Goal: Task Accomplishment & Management: Manage account settings

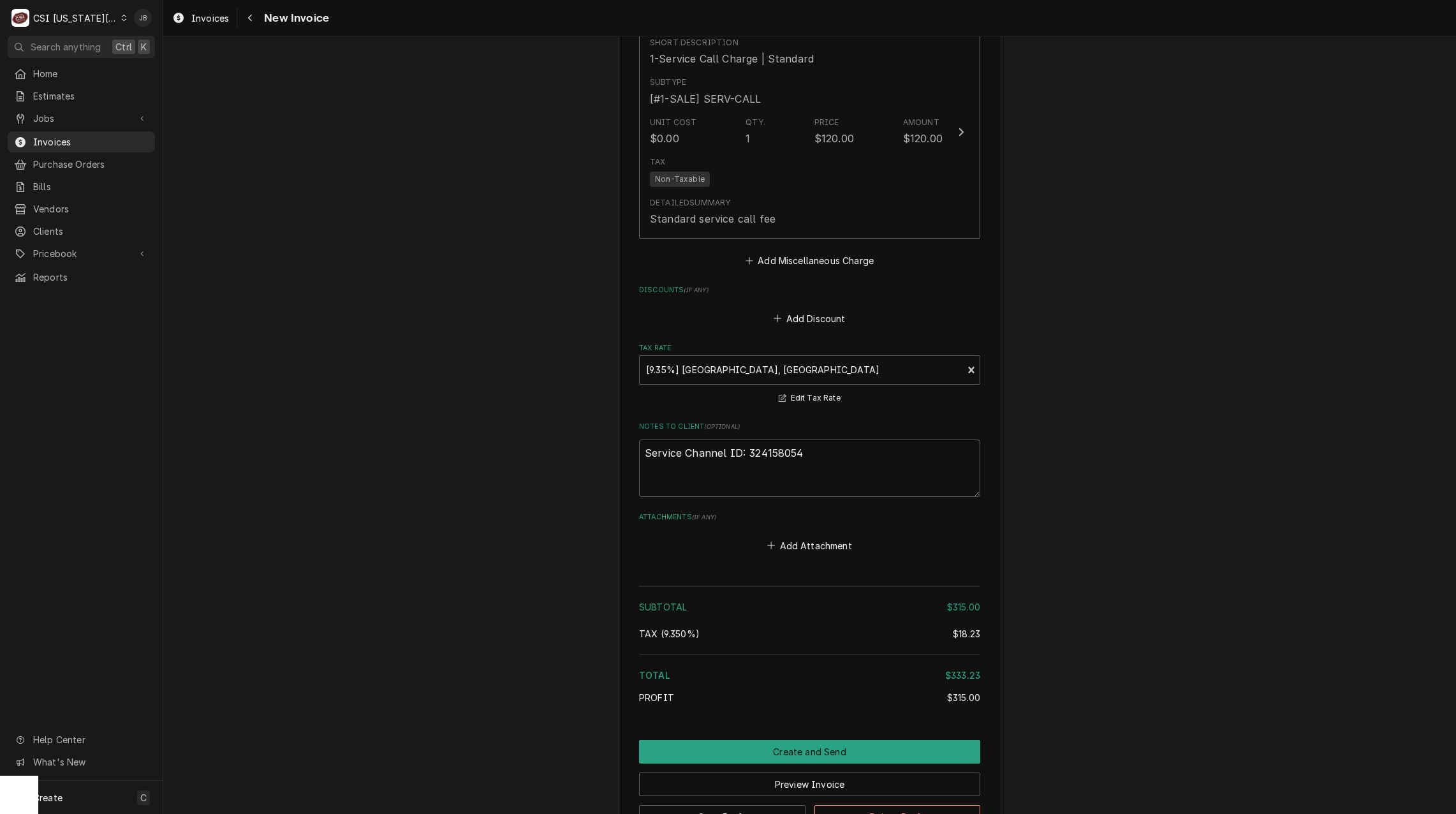
scroll to position [1791, 0]
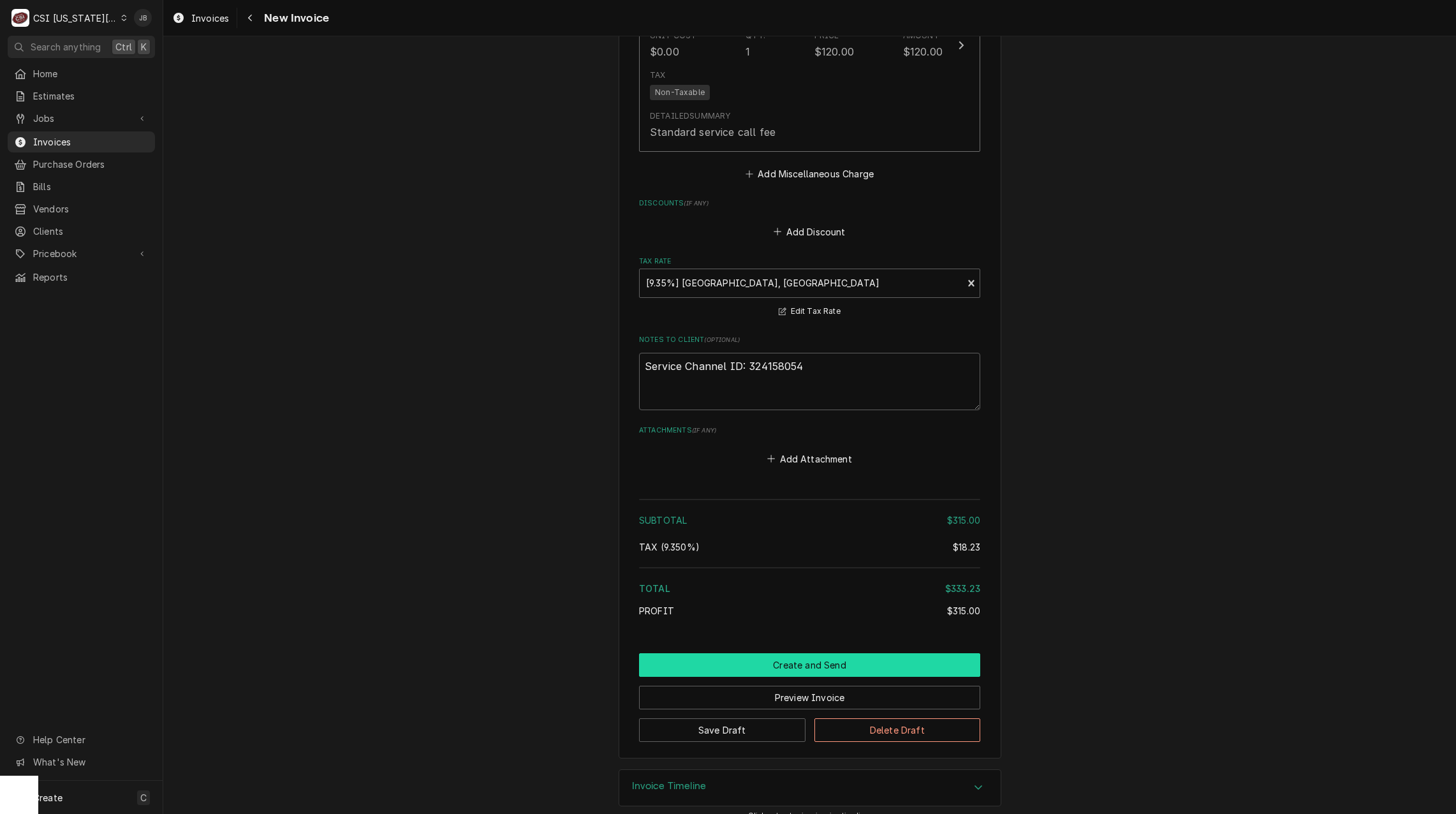
click at [741, 653] on button "Create and Send" at bounding box center [810, 665] width 341 height 24
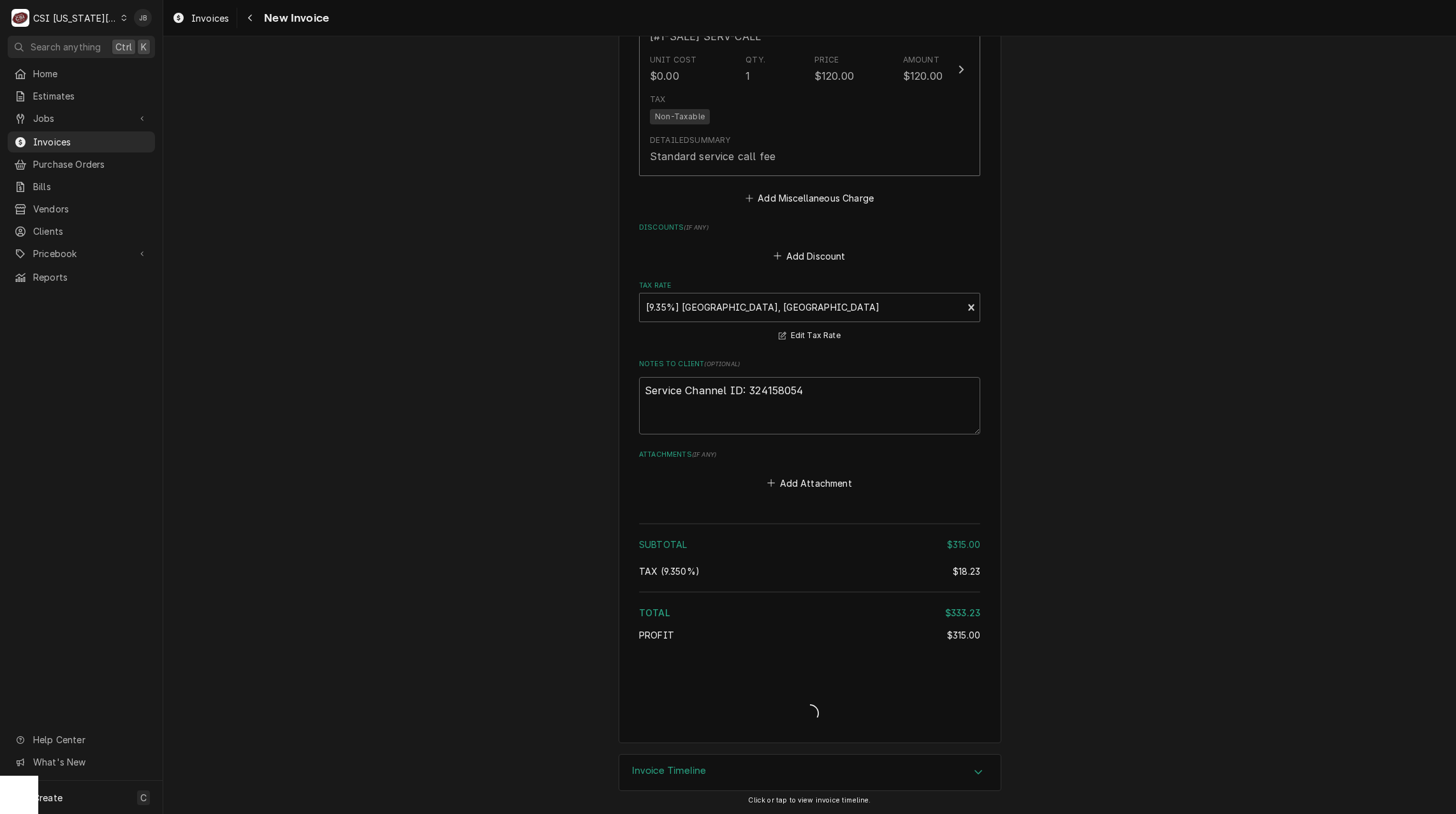
scroll to position [1751, 0]
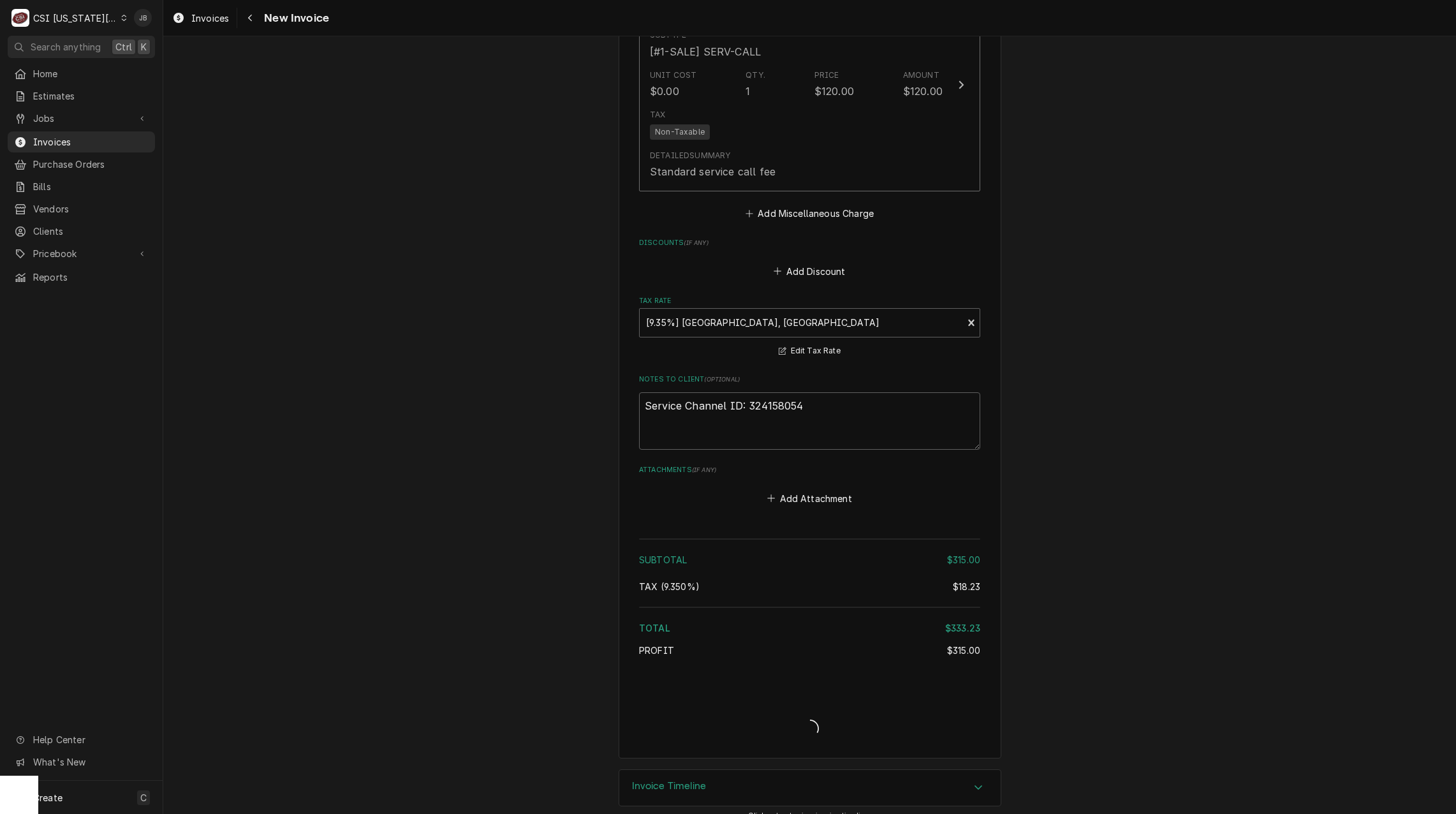
type textarea "x"
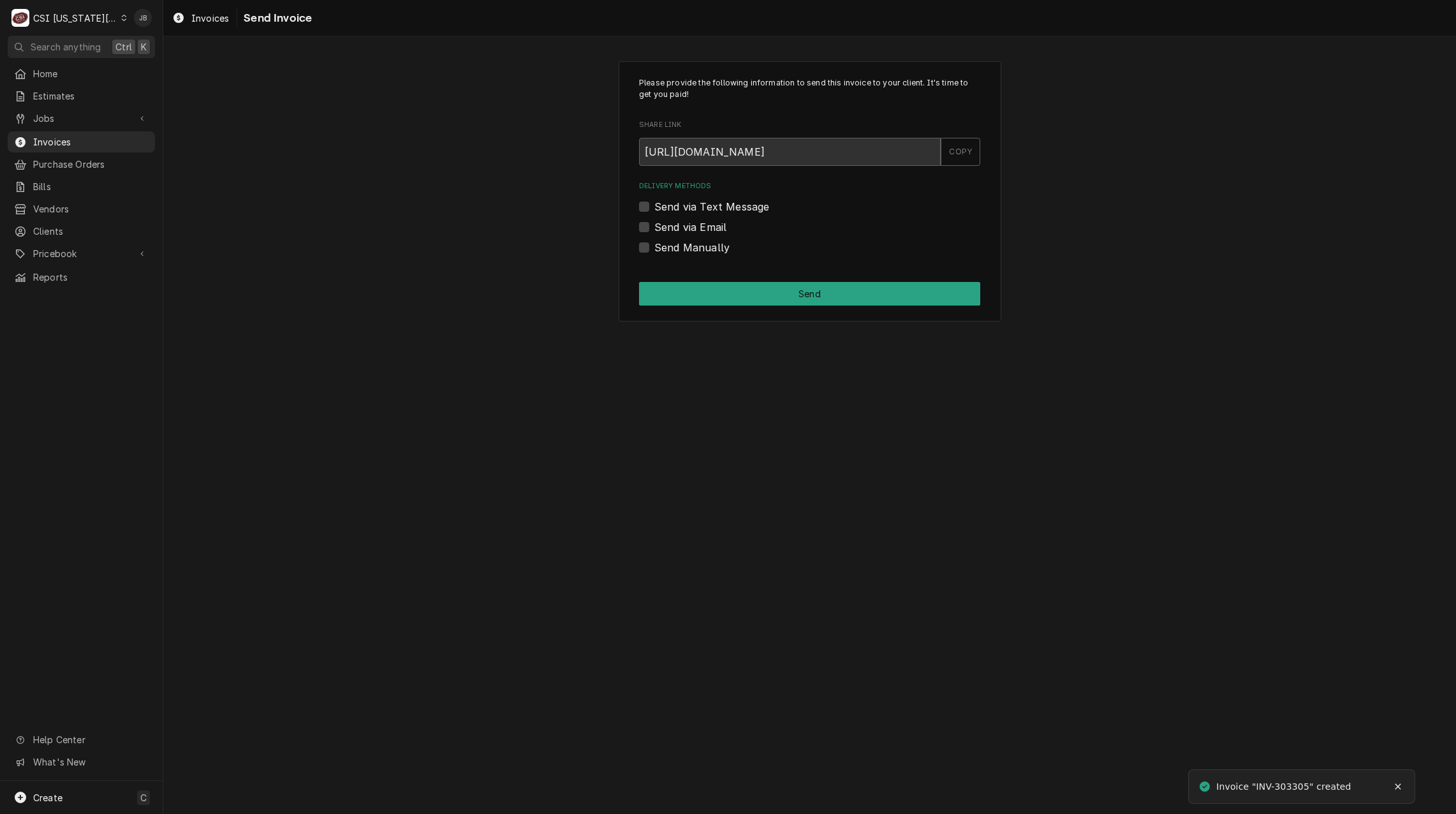
click at [683, 227] on label "Send via Email" at bounding box center [691, 227] width 72 height 15
click at [683, 227] on input "Send via Email" at bounding box center [825, 233] width 341 height 28
checkbox input "true"
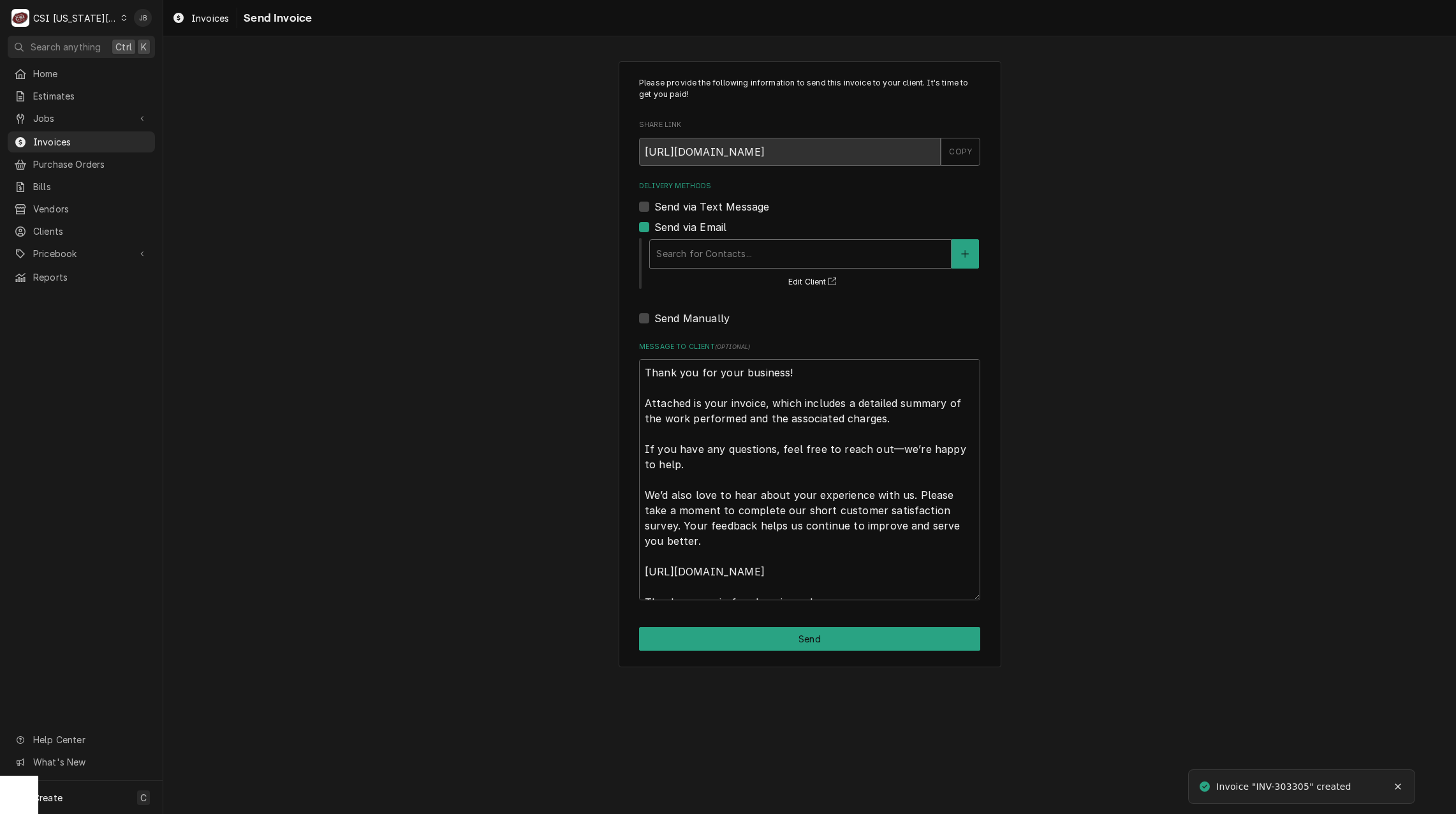
drag, startPoint x: 708, startPoint y: 271, endPoint x: 717, endPoint y: 260, distance: 14.2
click at [706, 271] on div "Search for Contacts... Edit Client" at bounding box center [814, 263] width 332 height 53
click at [730, 252] on div "Delivery Methods" at bounding box center [800, 253] width 289 height 23
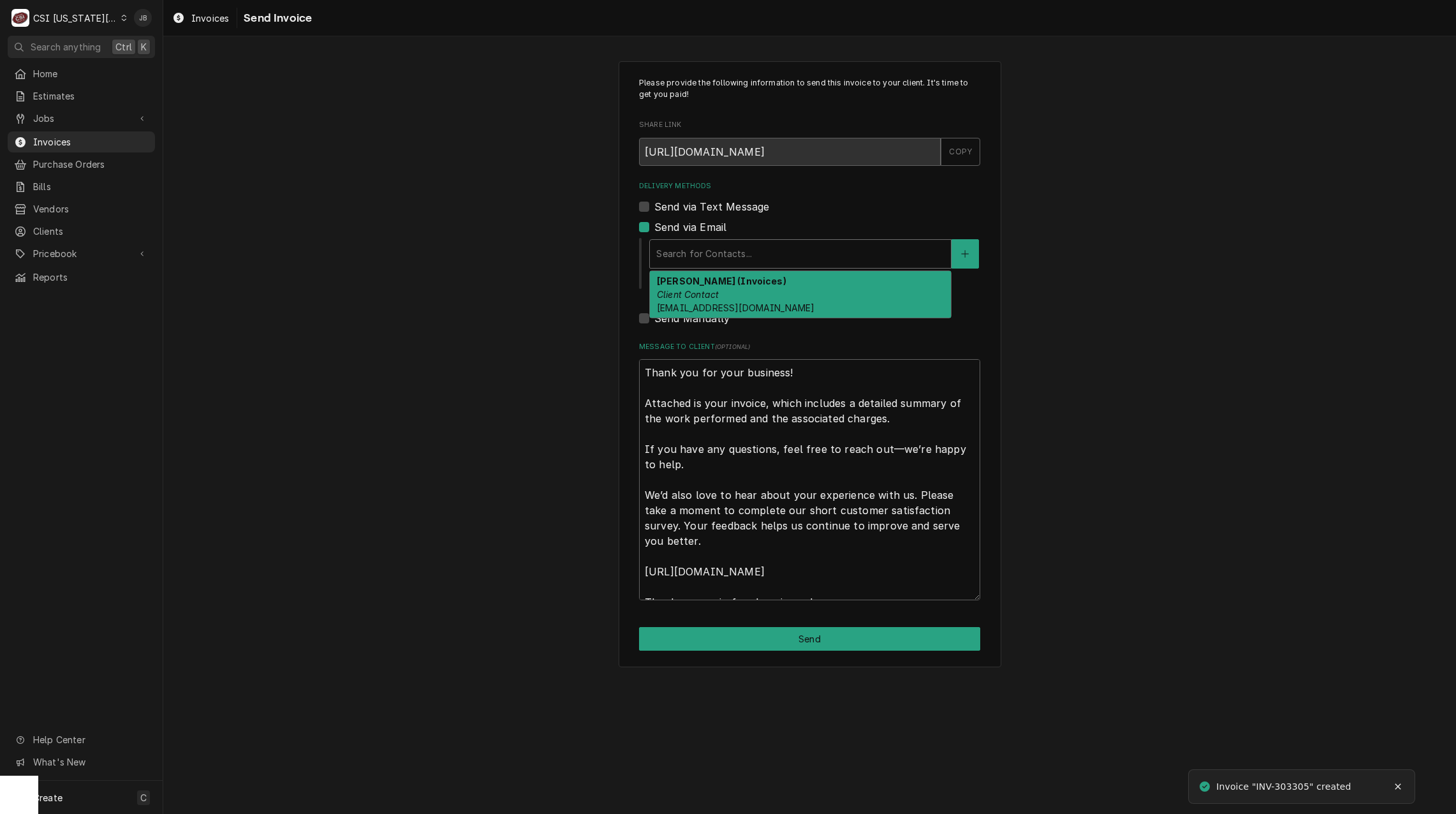
click at [743, 303] on span "kelsey.hetlage@csi1.com" at bounding box center [735, 308] width 157 height 11
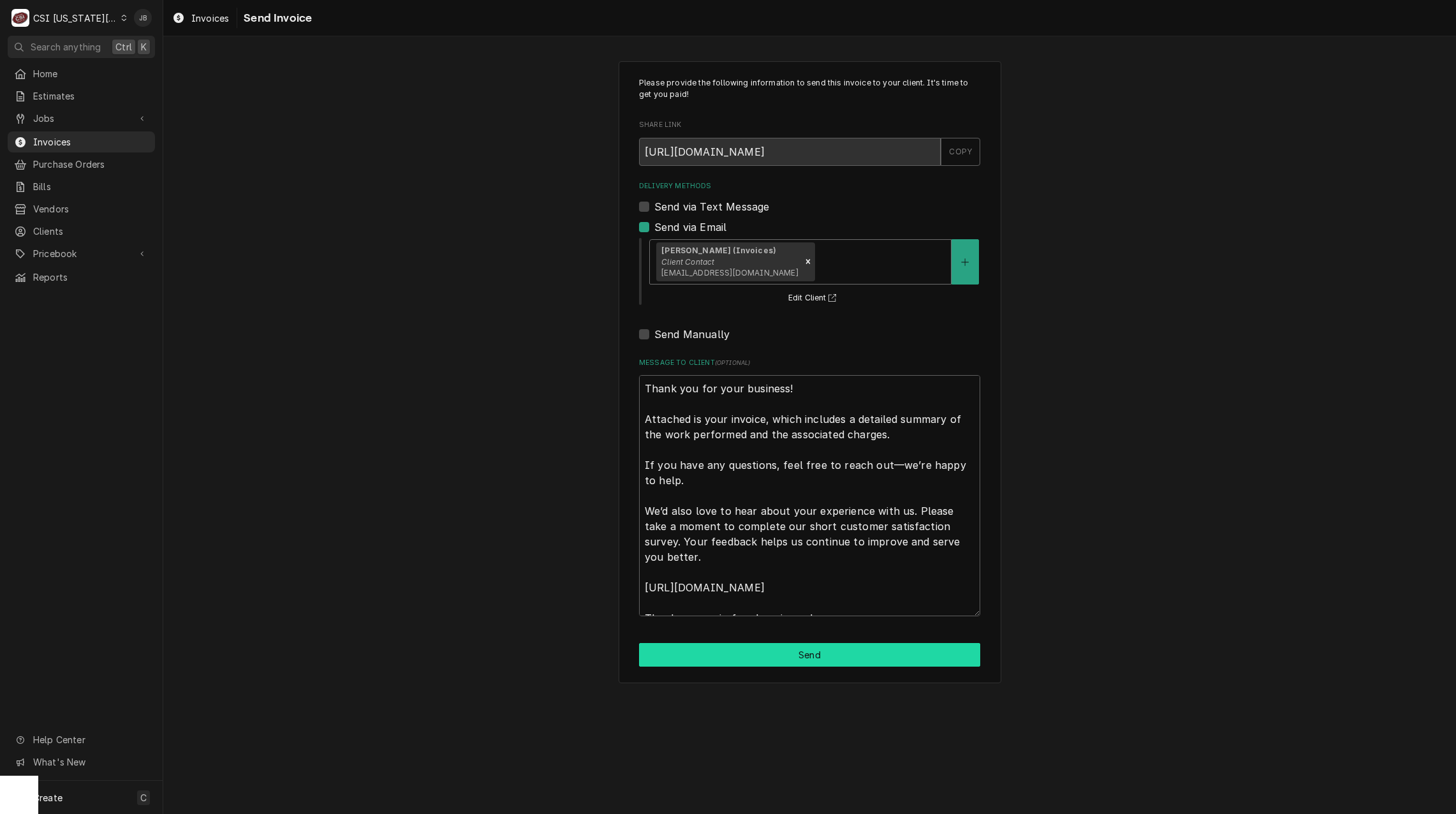
click at [725, 655] on button "Send" at bounding box center [810, 655] width 341 height 24
type textarea "x"
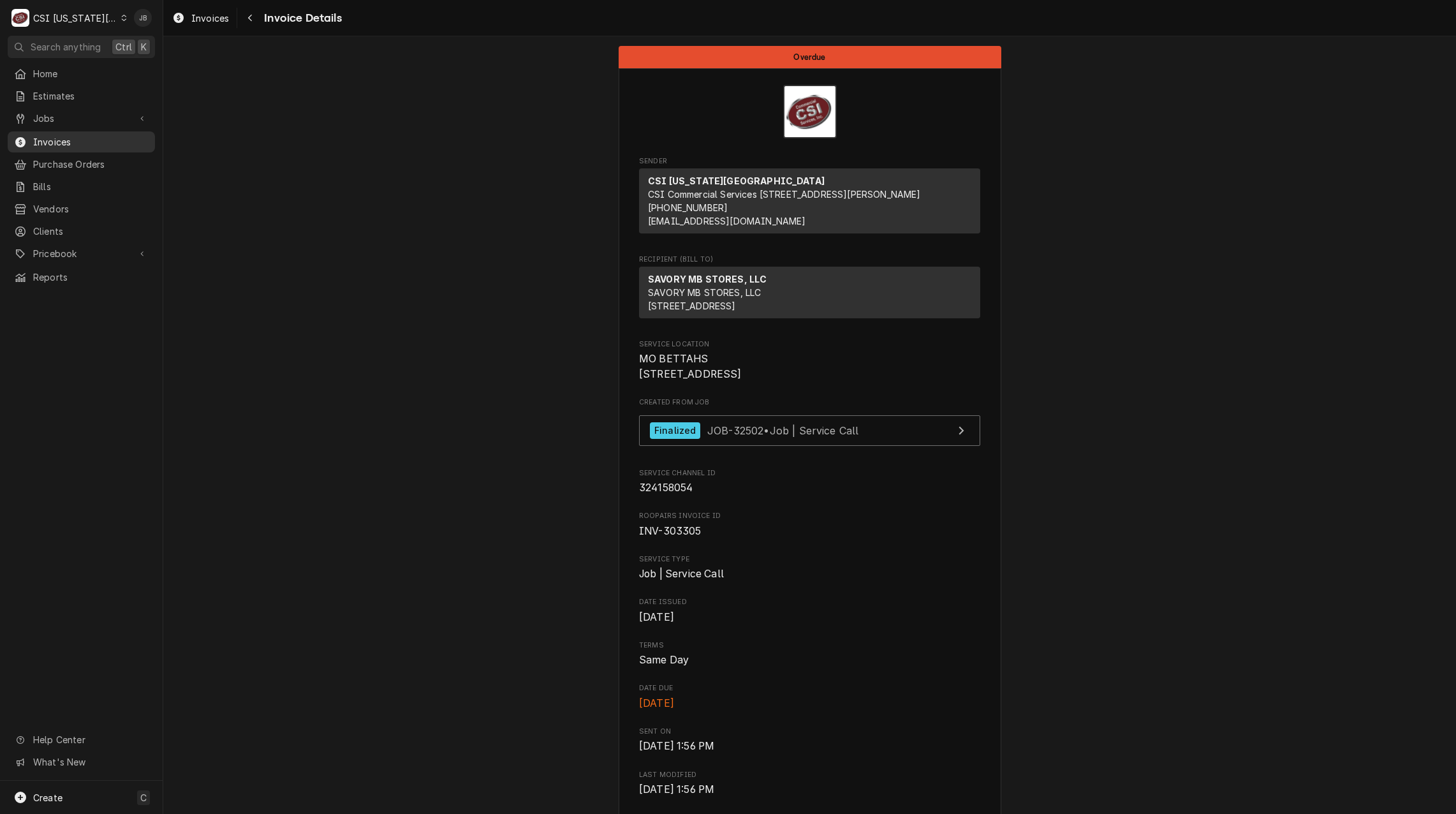
click at [74, 135] on span "Invoices" at bounding box center [91, 142] width 115 height 13
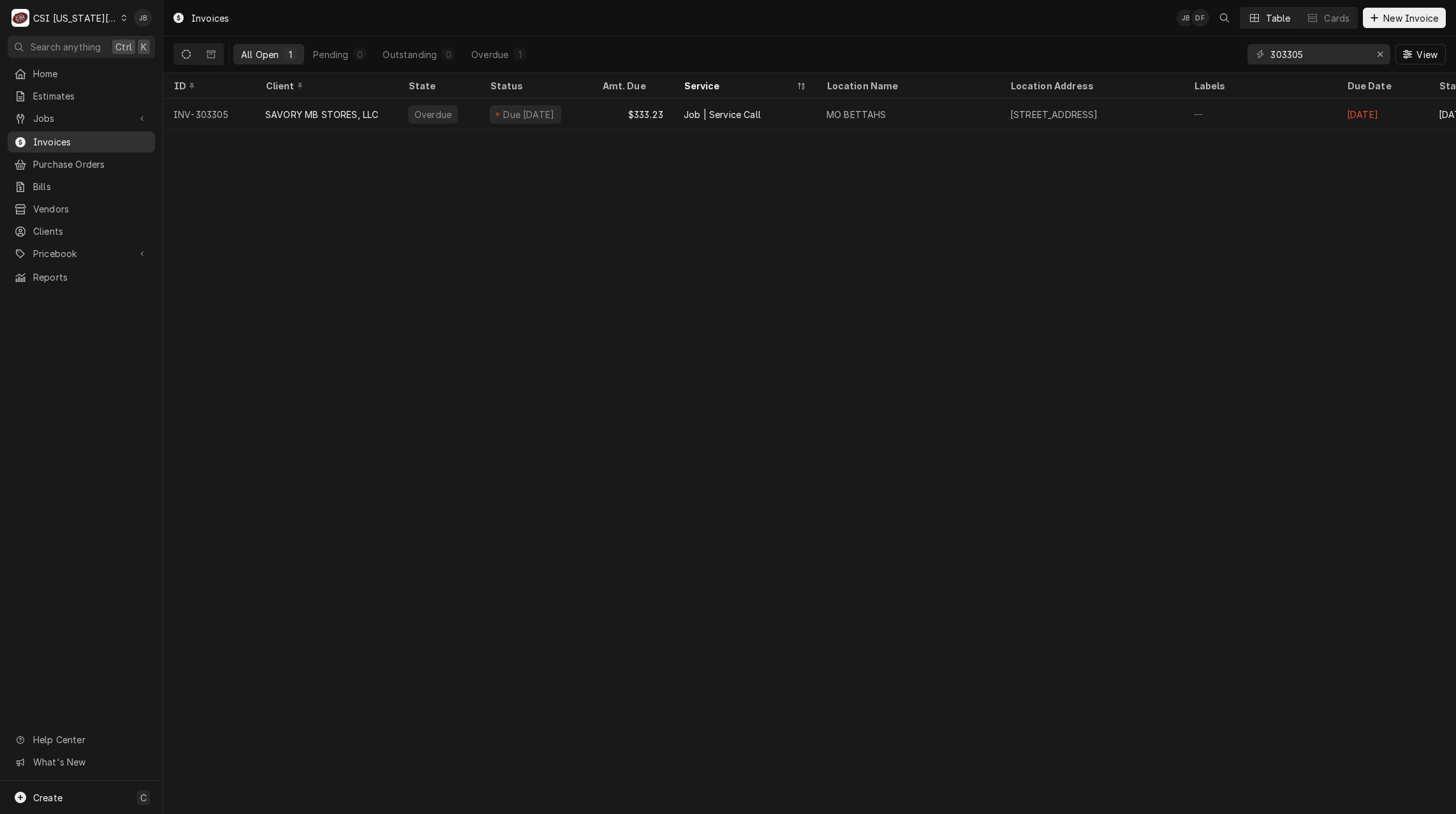
click at [75, 139] on span "Invoices" at bounding box center [91, 142] width 115 height 13
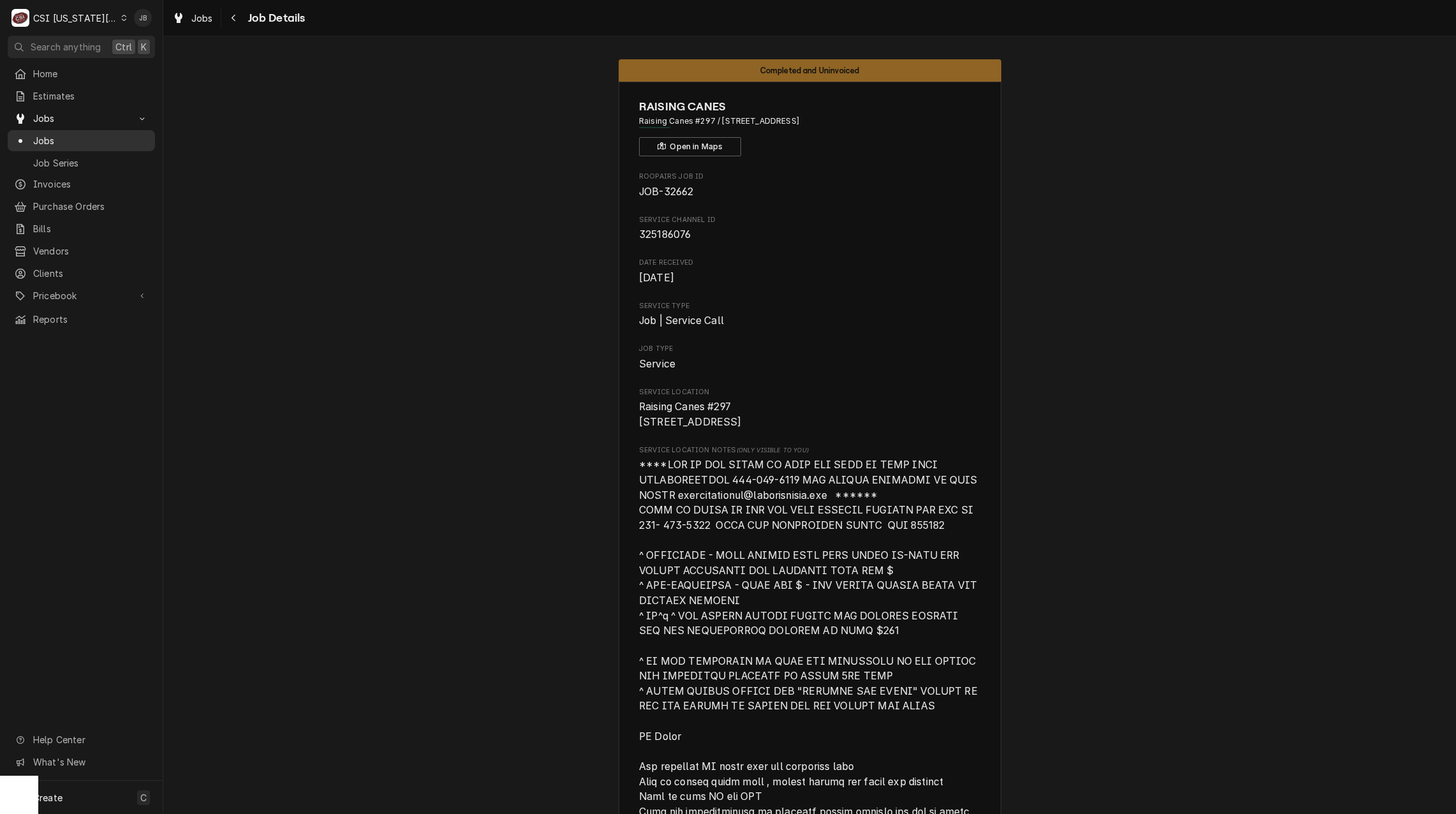
scroll to position [3380, 0]
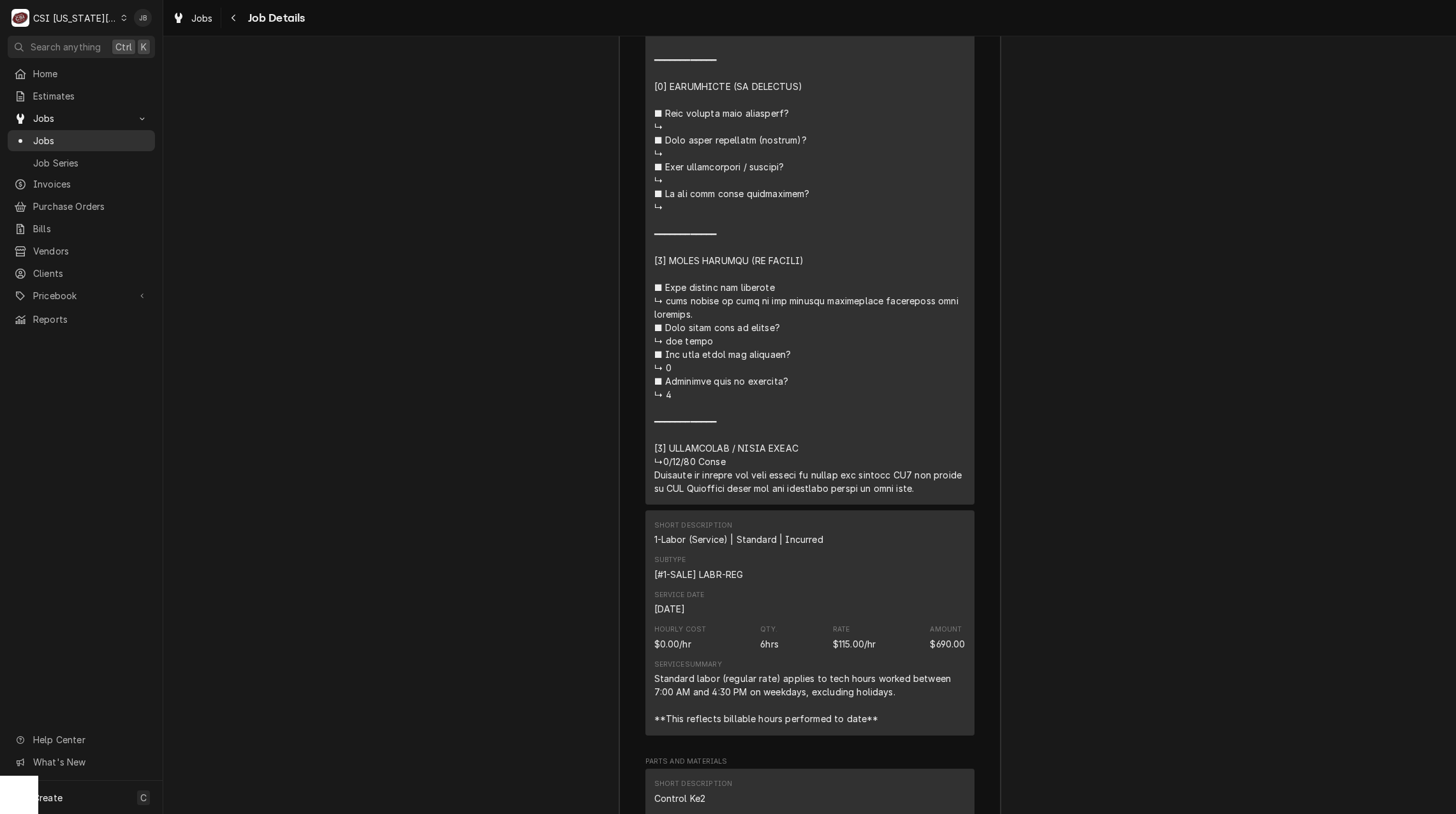
click at [97, 142] on span "Jobs" at bounding box center [91, 140] width 115 height 13
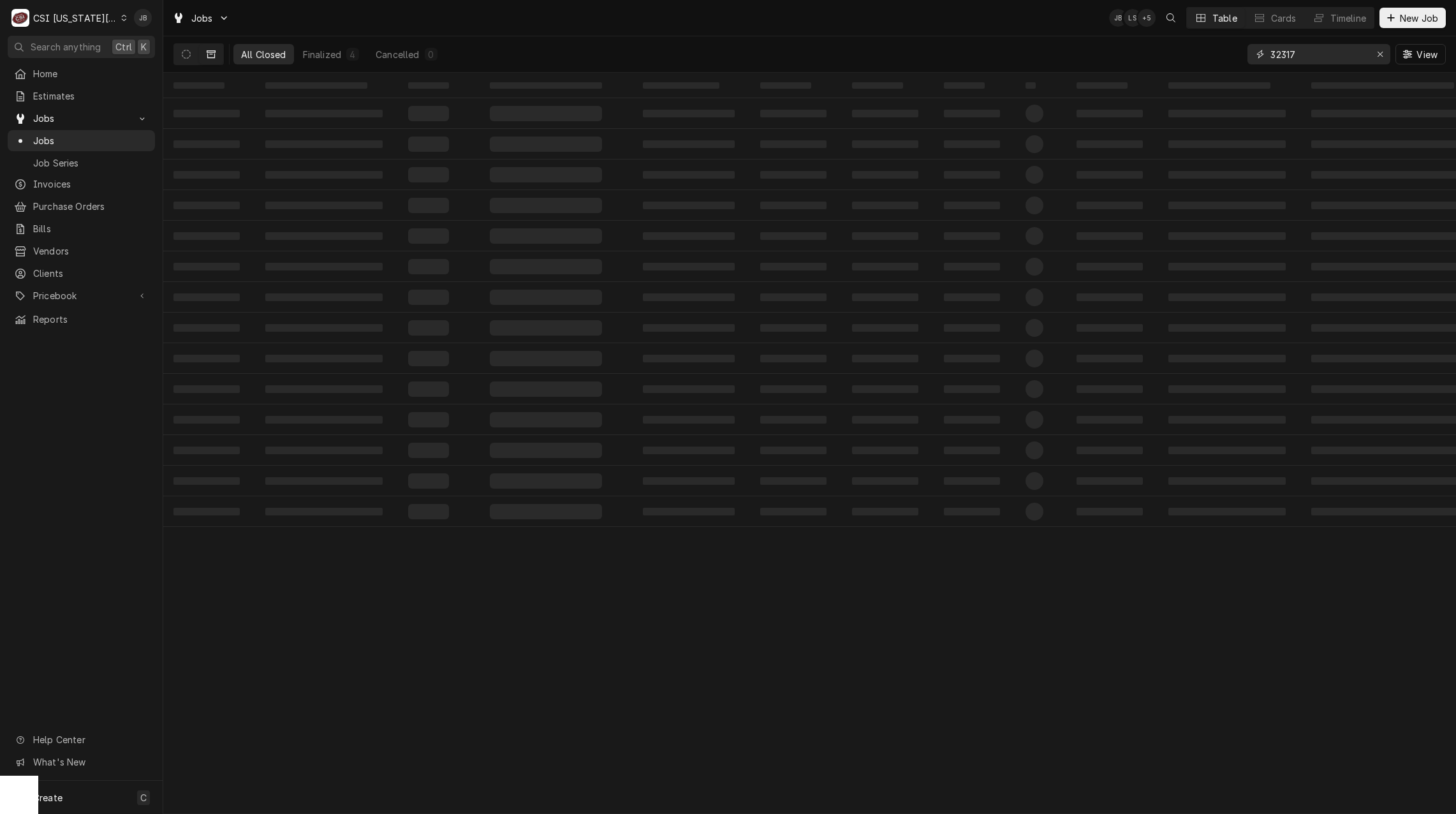
drag, startPoint x: 1313, startPoint y: 56, endPoint x: 1185, endPoint y: 63, distance: 128.2
click at [1185, 63] on div "All Closed Finalized 4 Cancelled 0 32317 View" at bounding box center [810, 54] width 1272 height 35
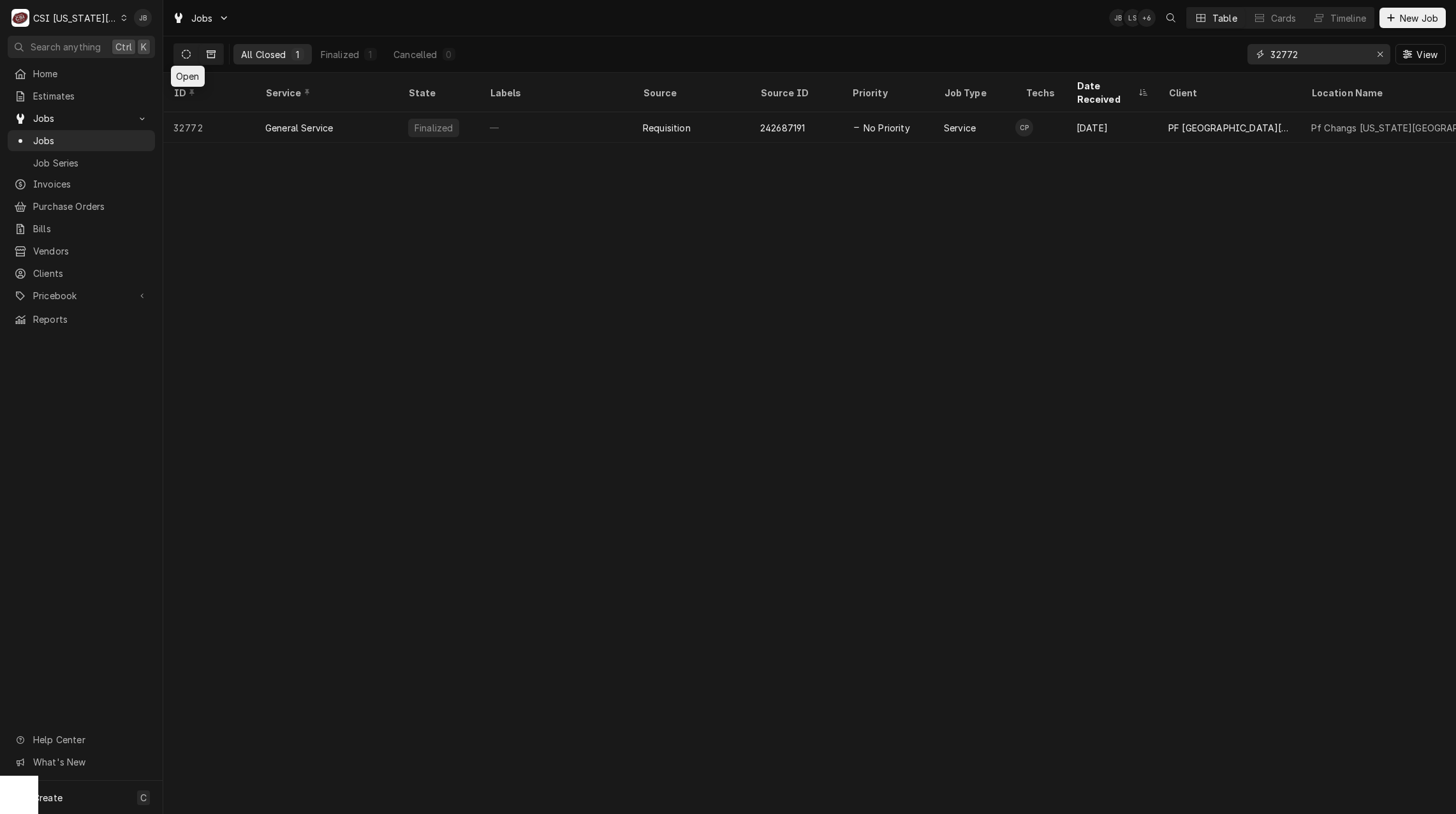
type input "32772"
click at [188, 51] on icon "Dynamic Content Wrapper" at bounding box center [186, 54] width 9 height 9
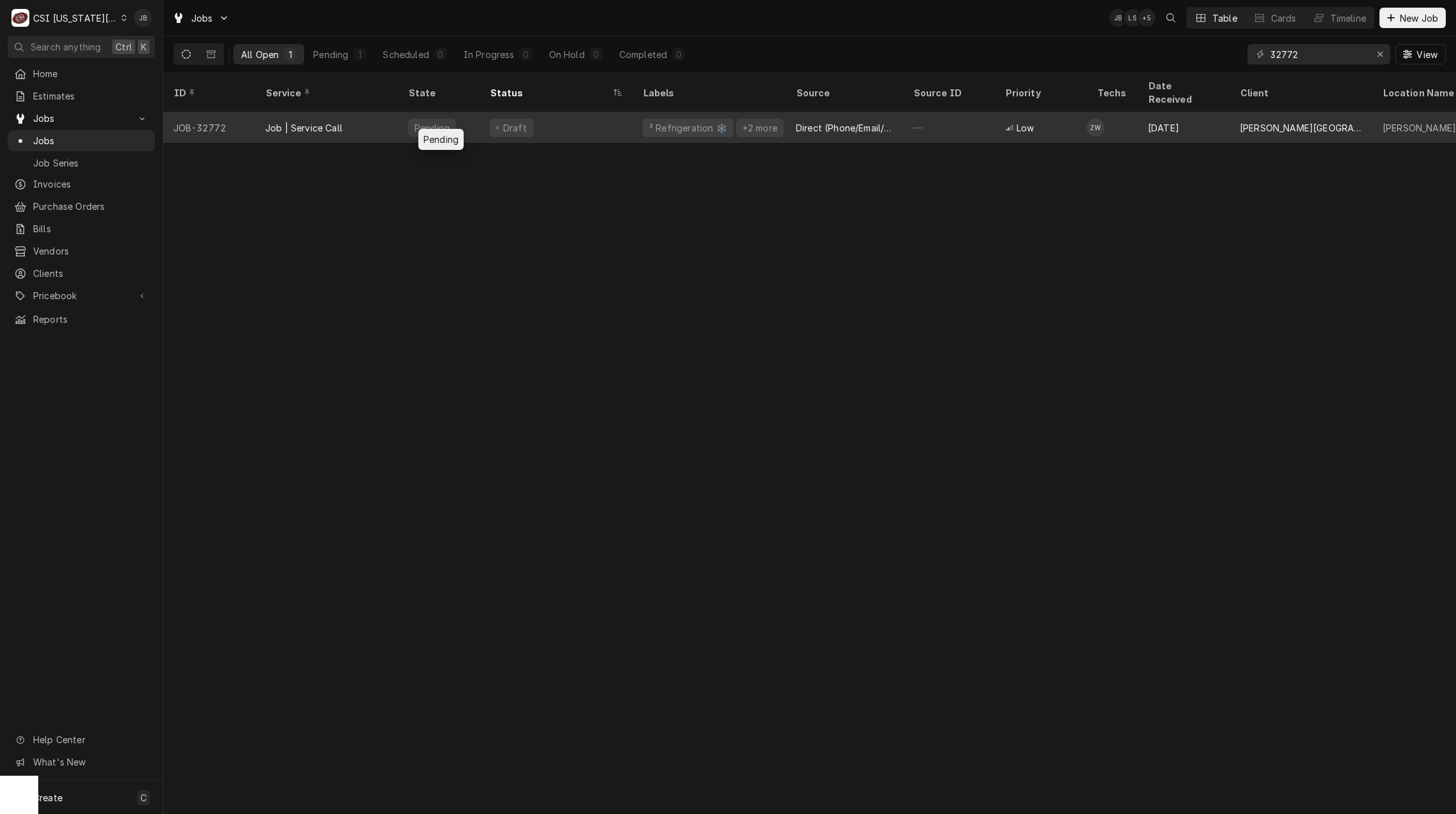
click at [410, 120] on div "Pending" at bounding box center [432, 128] width 48 height 18
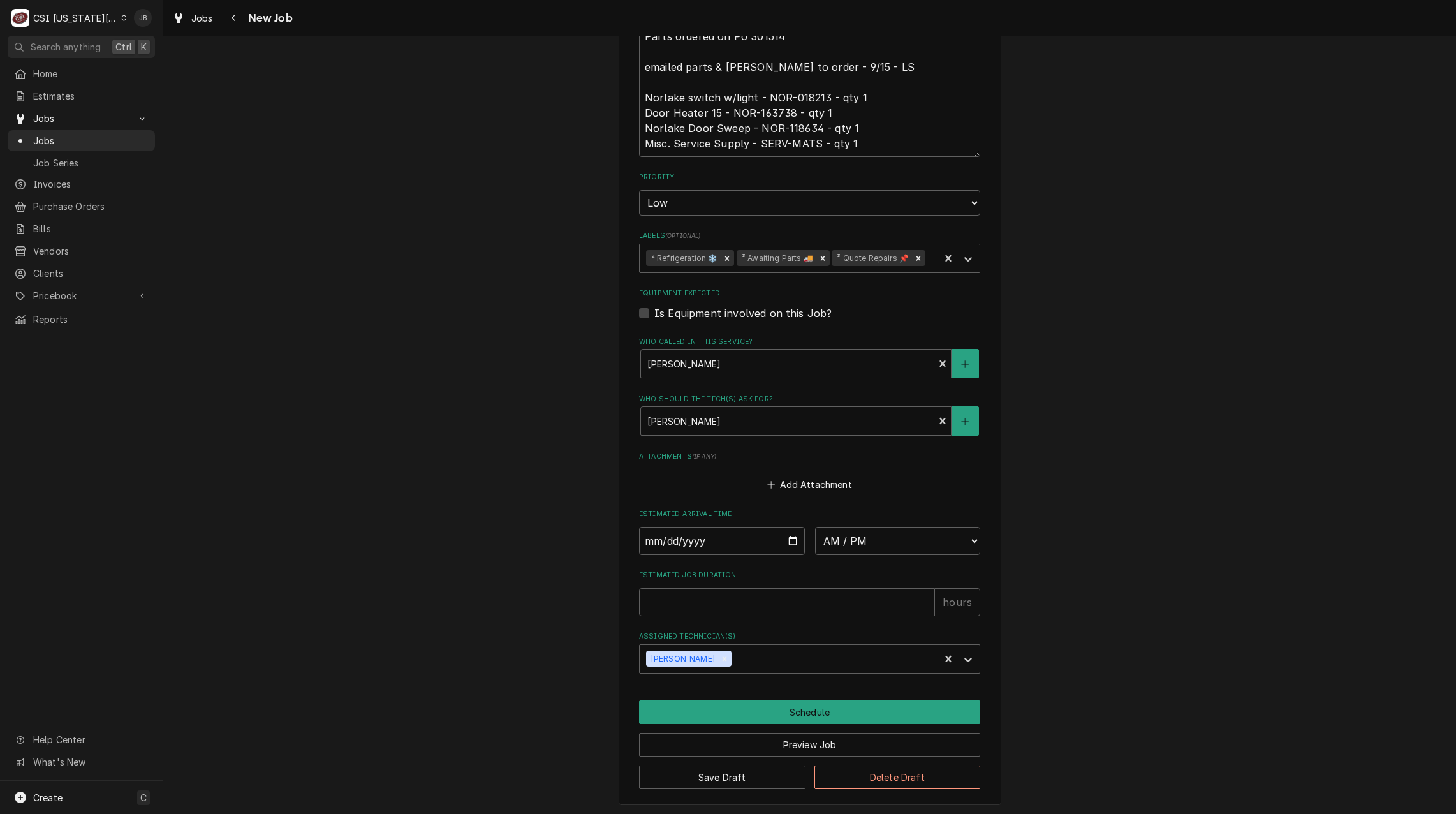
scroll to position [871, 0]
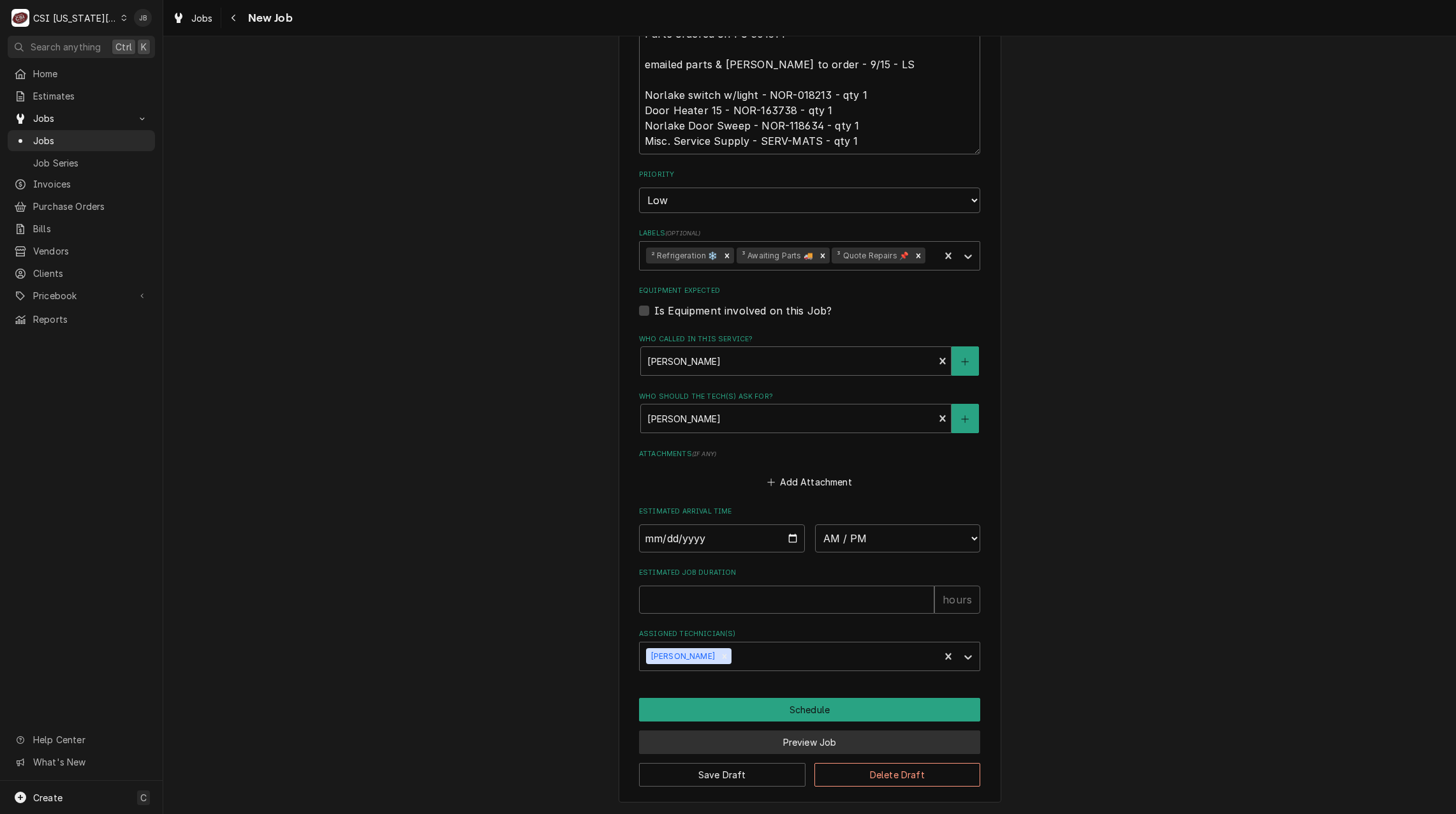
click at [791, 737] on button "Preview Job" at bounding box center [810, 742] width 341 height 24
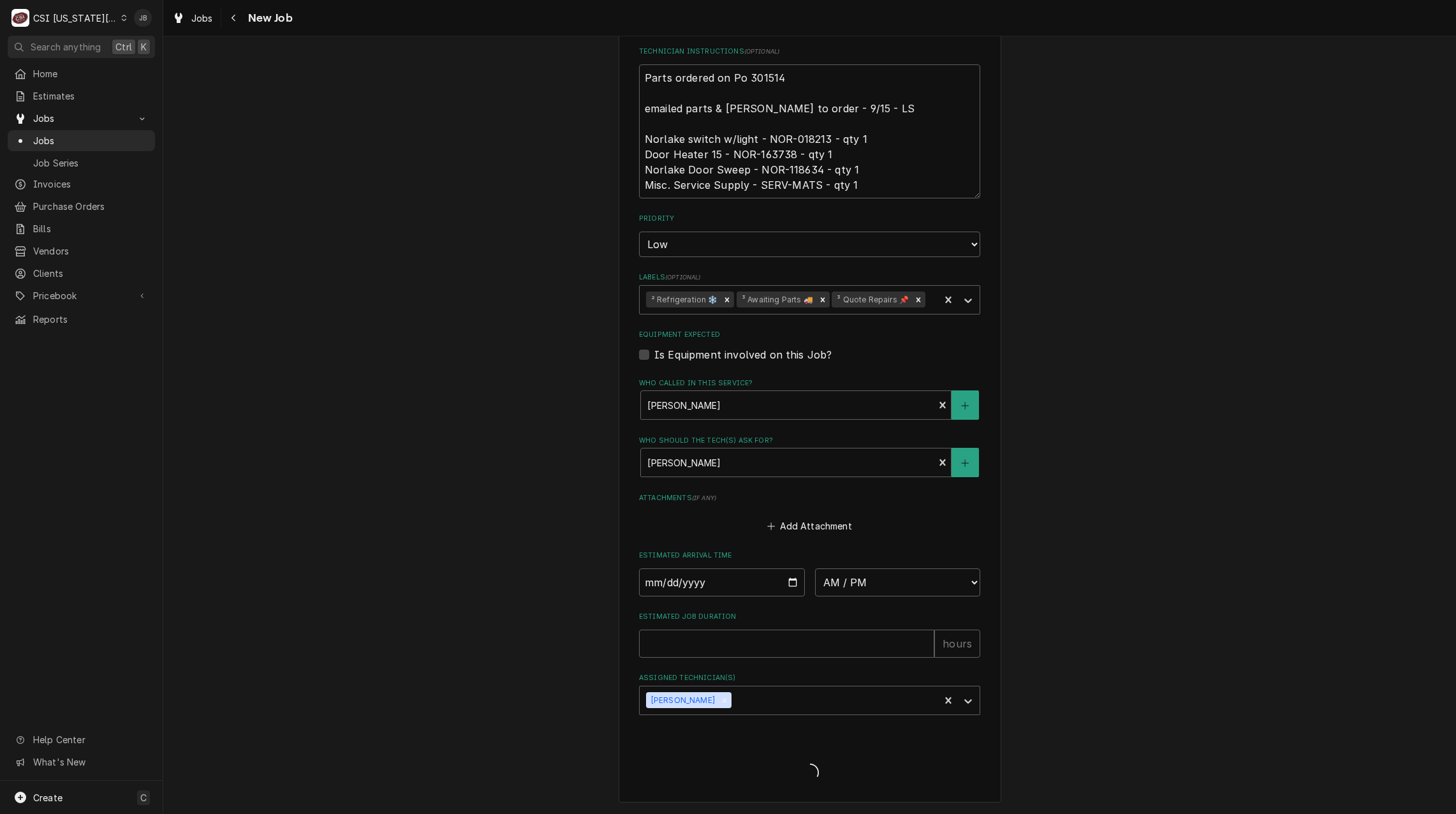
scroll to position [827, 0]
type textarea "x"
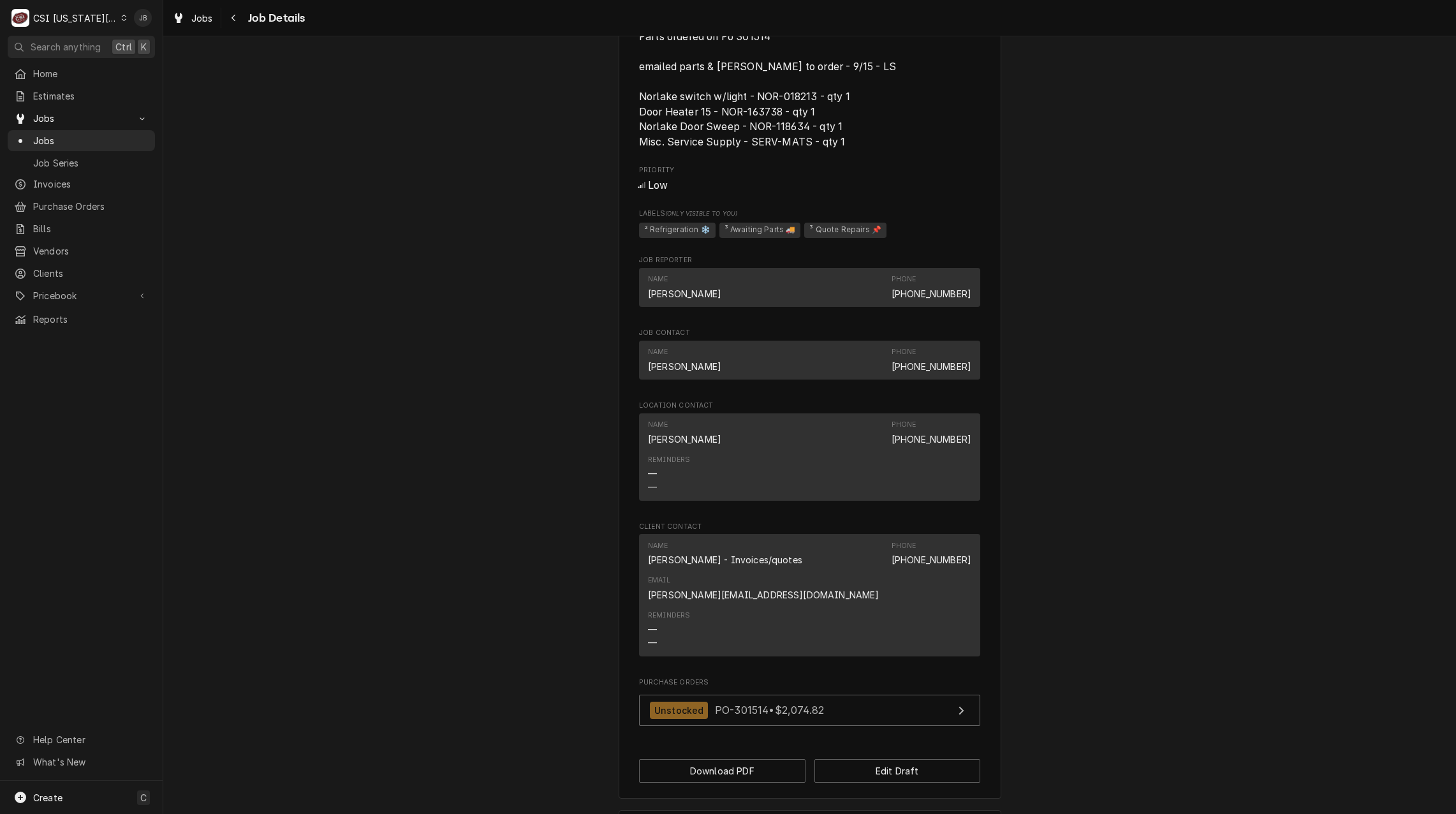
scroll to position [998, 0]
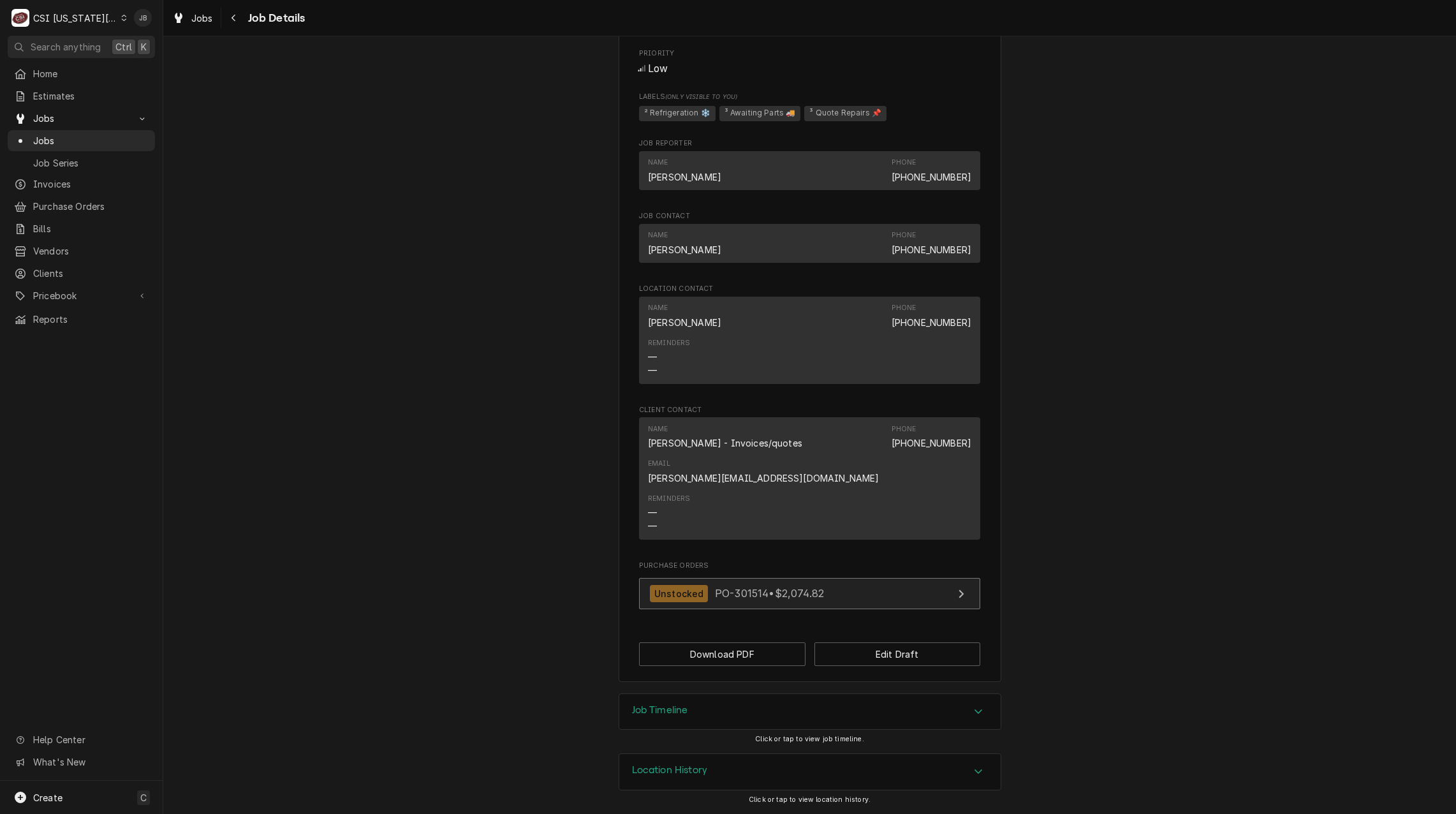
click at [715, 599] on span "PO-301514 • $2,074.82" at bounding box center [770, 593] width 109 height 13
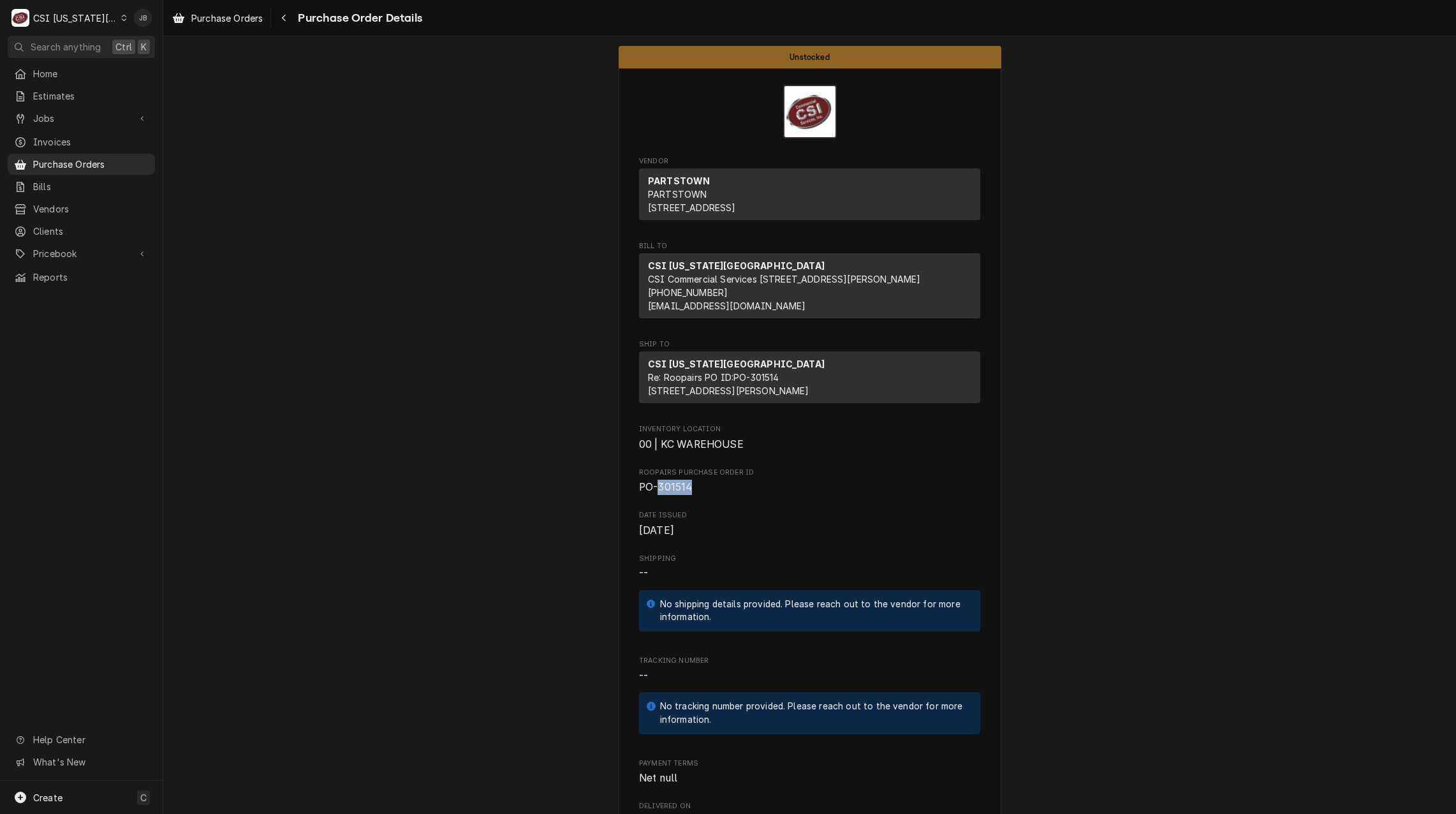
drag, startPoint x: 691, startPoint y: 530, endPoint x: 653, endPoint y: 532, distance: 38.1
click at [653, 495] on span "PO-301514" at bounding box center [810, 487] width 341 height 15
copy span "301514"
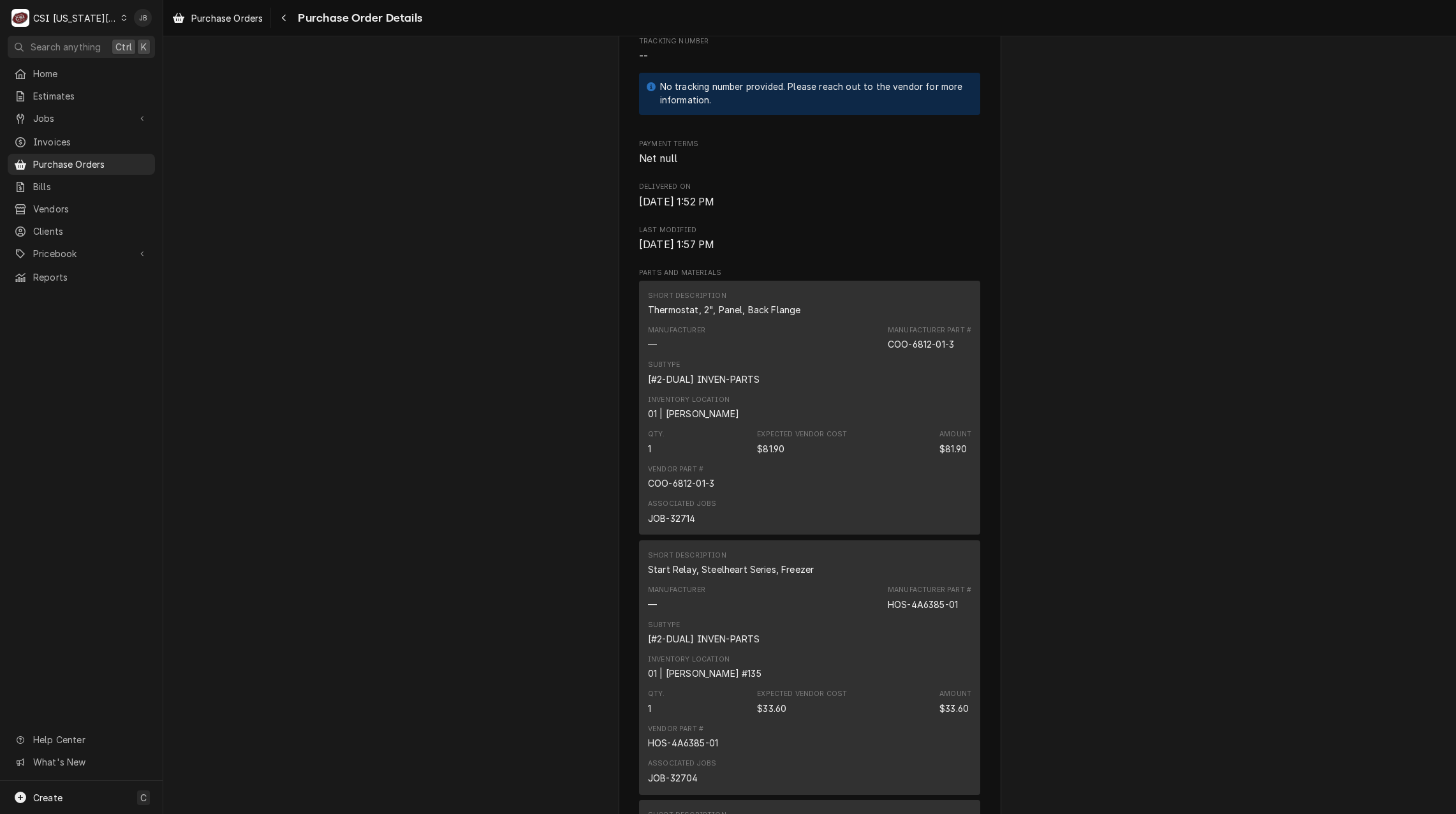
scroll to position [765, 0]
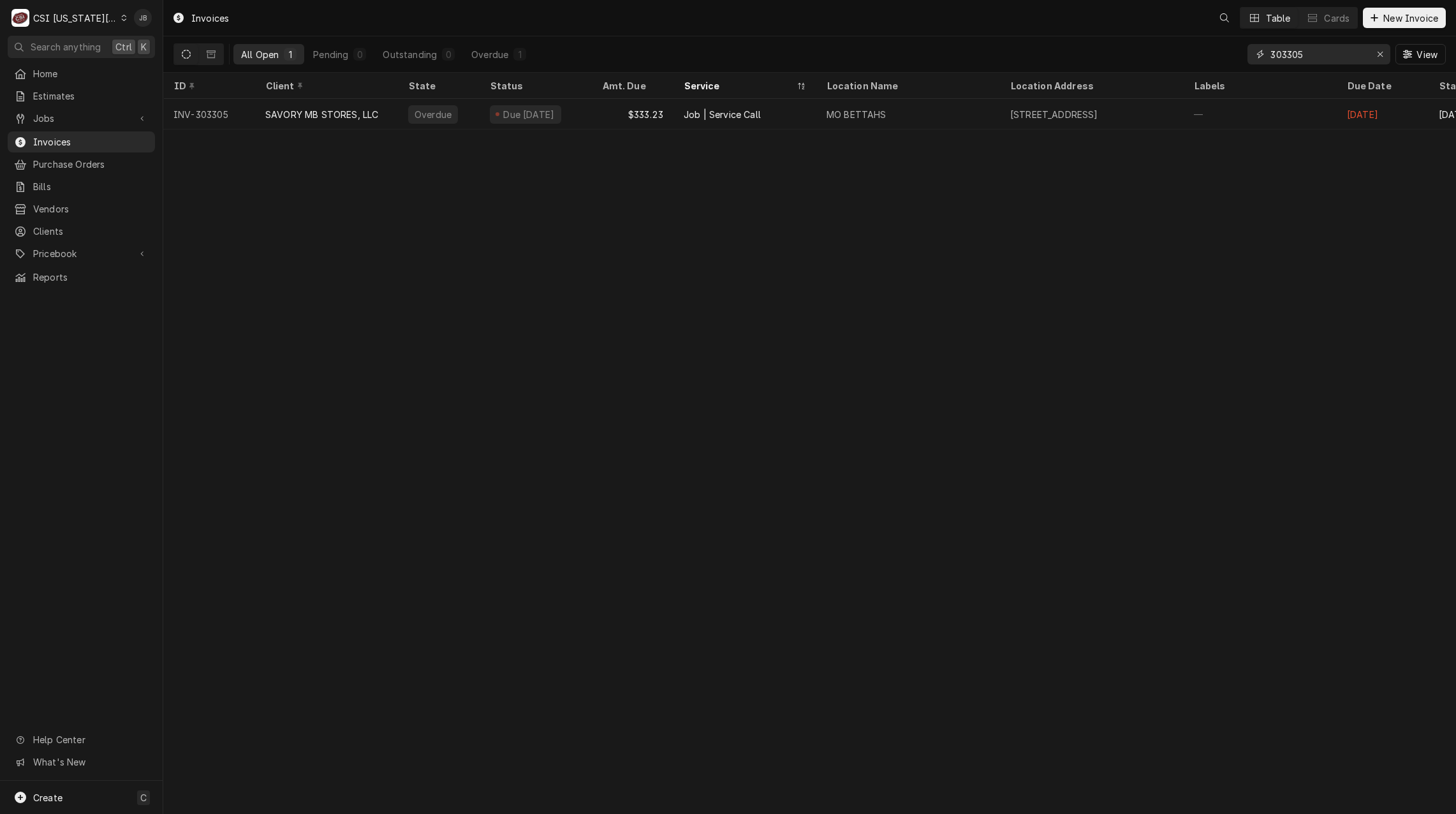
click at [1317, 60] on input "303305" at bounding box center [1318, 55] width 96 height 21
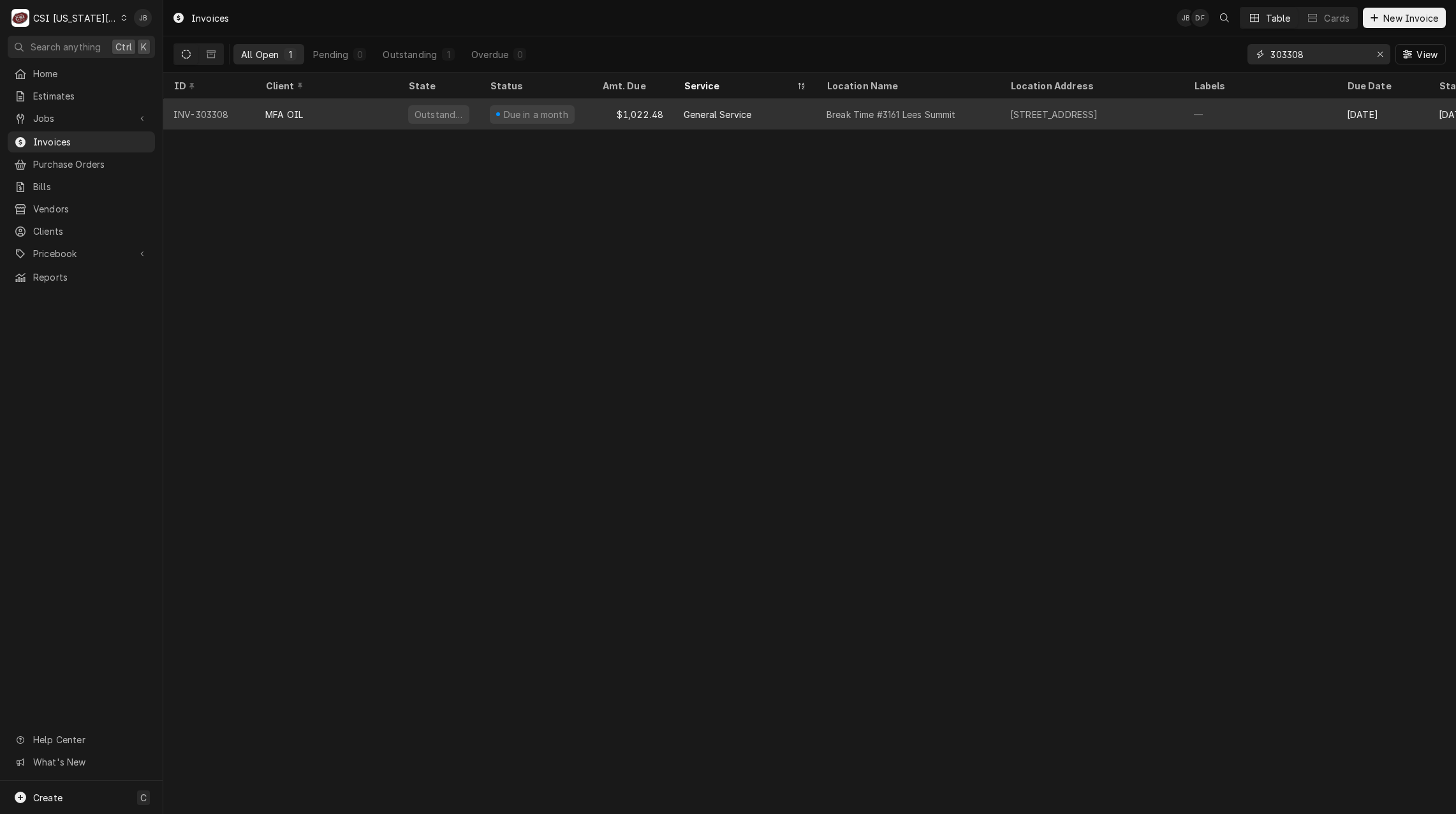
type input "303308"
click at [962, 108] on div "Break Time #3161 Lees Summit" at bounding box center [908, 114] width 184 height 30
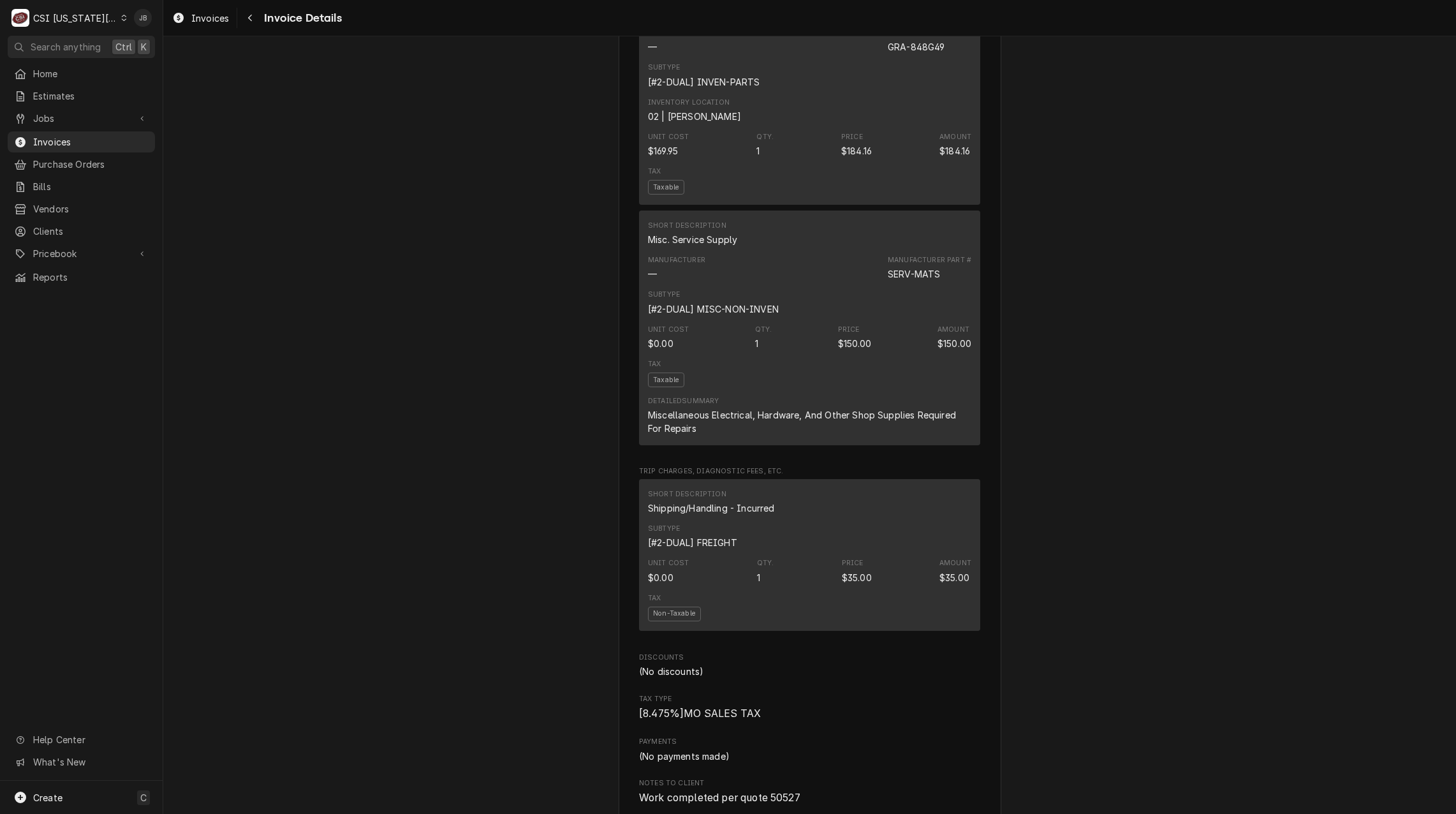
scroll to position [1403, 0]
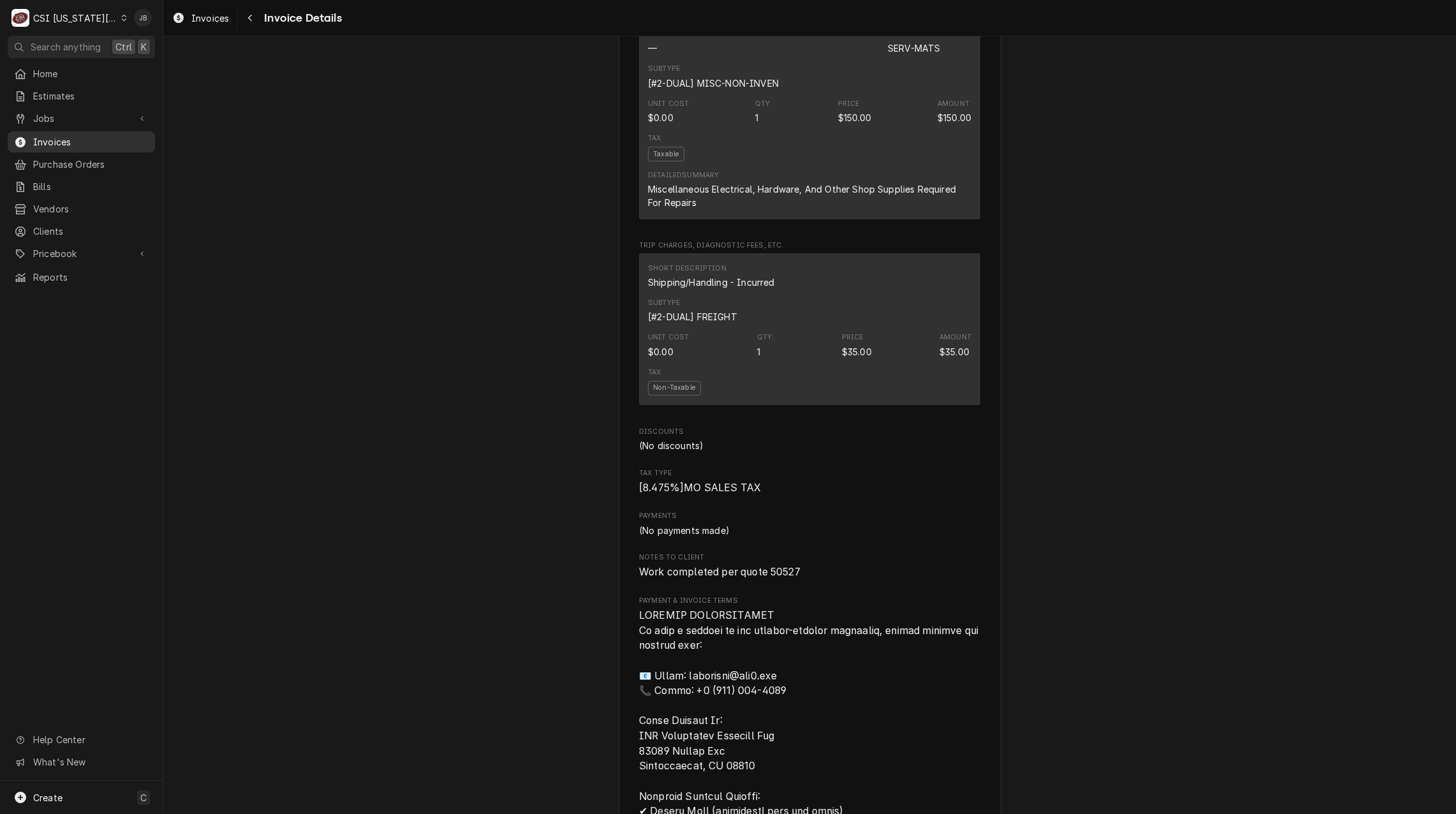
drag, startPoint x: 67, startPoint y: 131, endPoint x: 79, endPoint y: 134, distance: 12.4
click at [67, 135] on span "Invoices" at bounding box center [91, 142] width 115 height 13
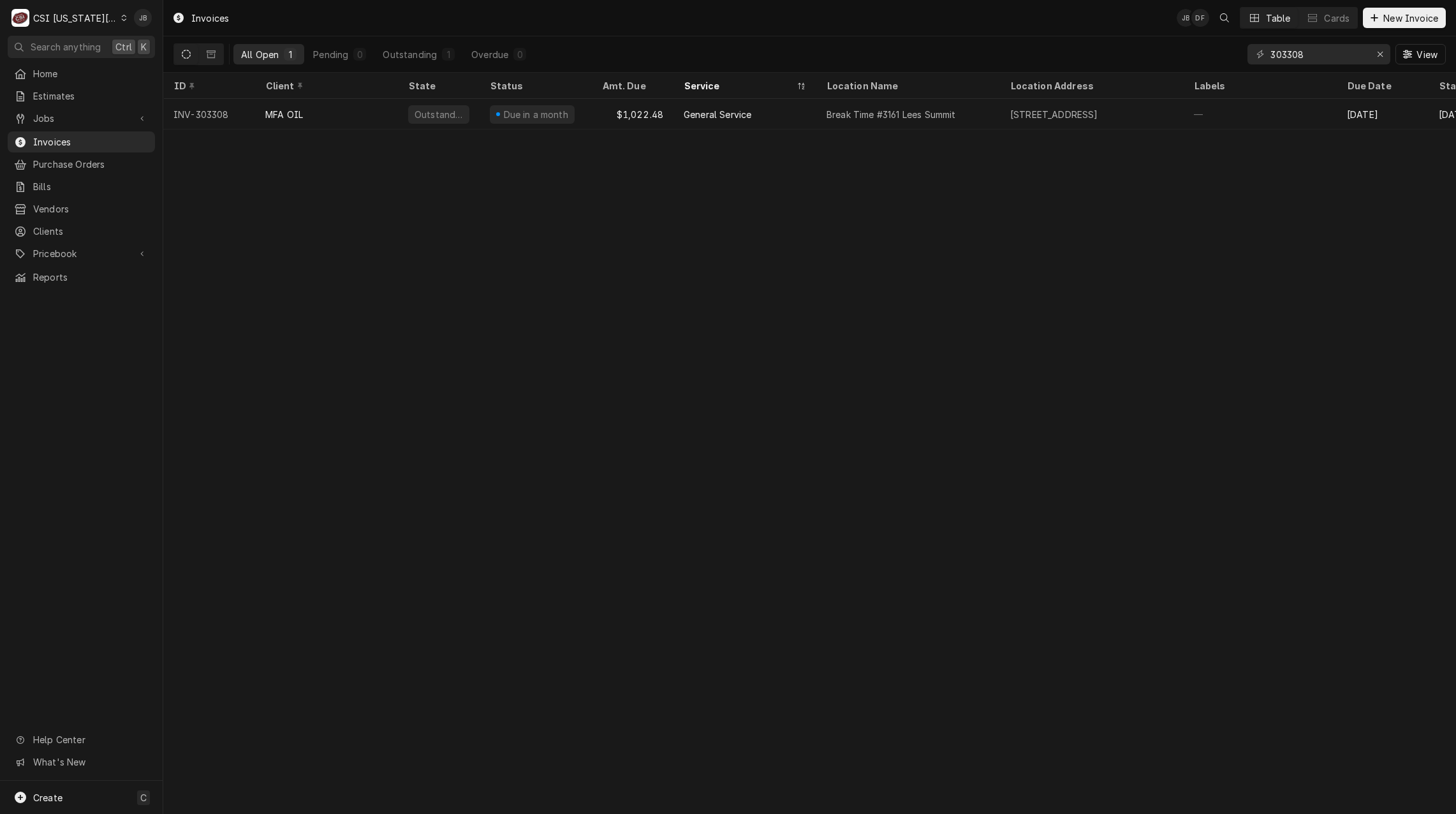
click at [1323, 36] on div "303308 View" at bounding box center [1346, 54] width 199 height 35
click at [1318, 46] on input "303308" at bounding box center [1318, 55] width 96 height 21
click at [1311, 49] on input "303269" at bounding box center [1318, 55] width 96 height 21
click at [1305, 59] on input "303312" at bounding box center [1318, 55] width 96 height 21
type input "303316"
